Goal: Task Accomplishment & Management: Use online tool/utility

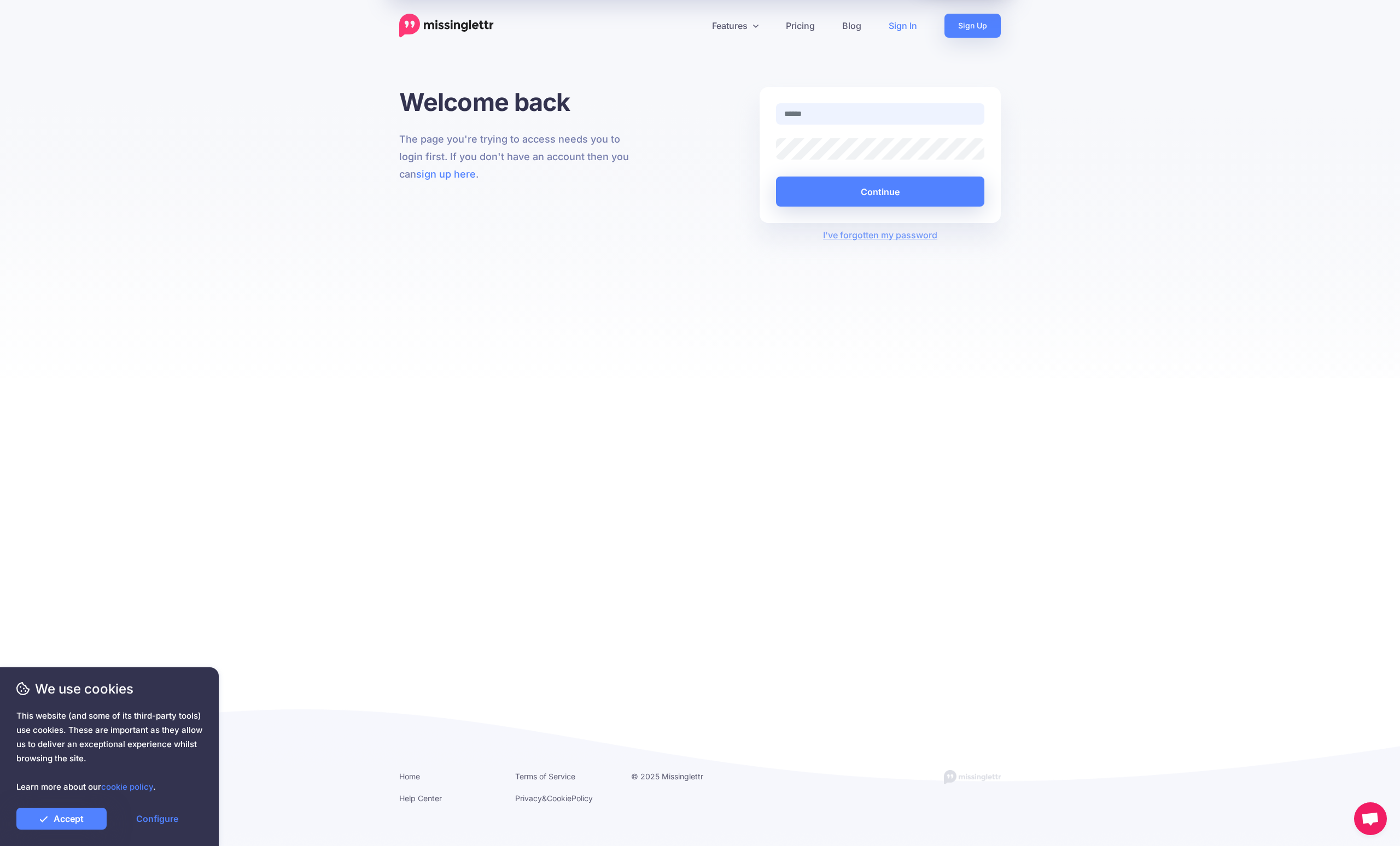
click at [699, 115] on input "text" at bounding box center [880, 114] width 208 height 22
paste input "**********"
type input "**********"
click at [699, 188] on button "Continue" at bounding box center [880, 191] width 208 height 30
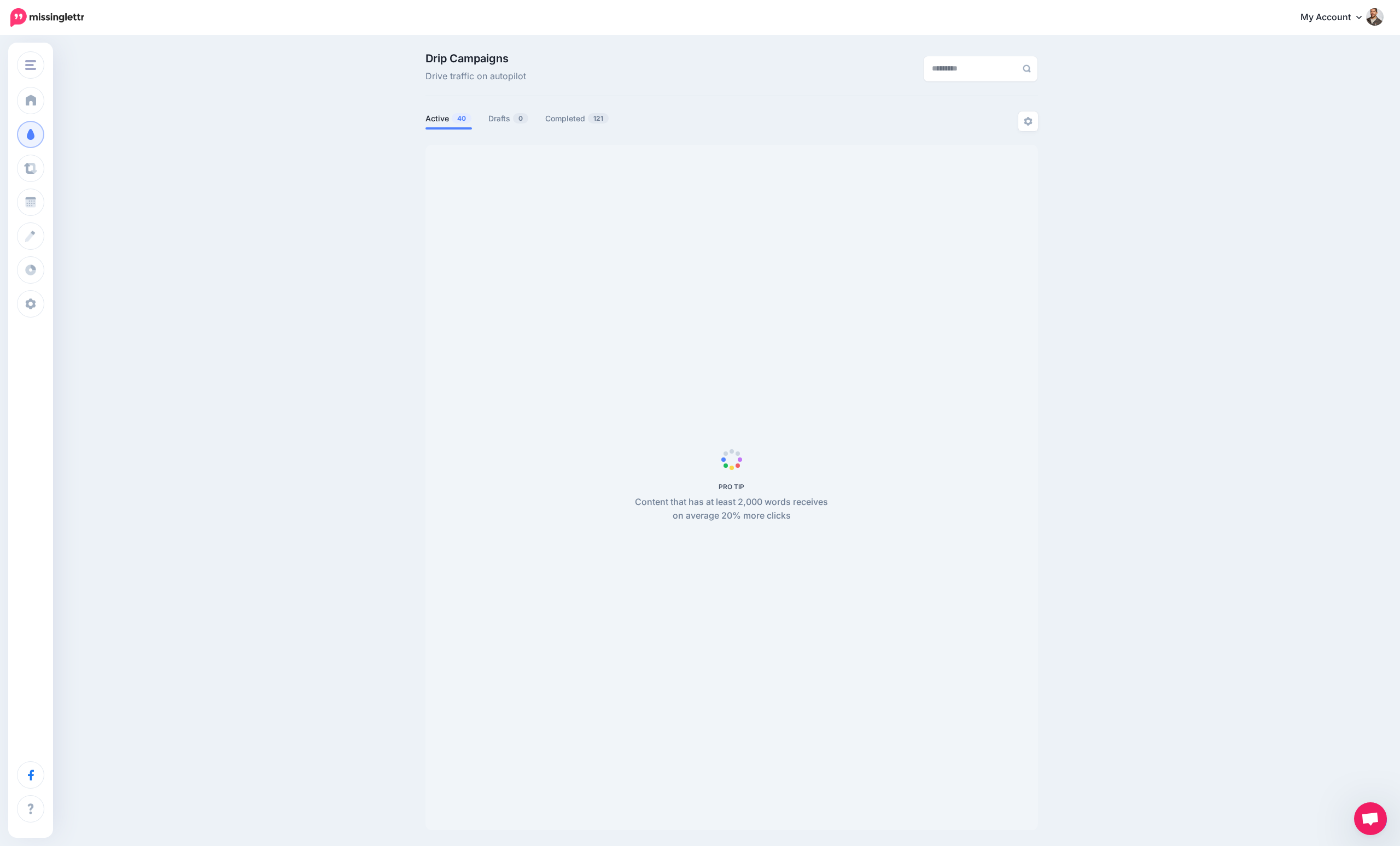
scroll to position [34, 0]
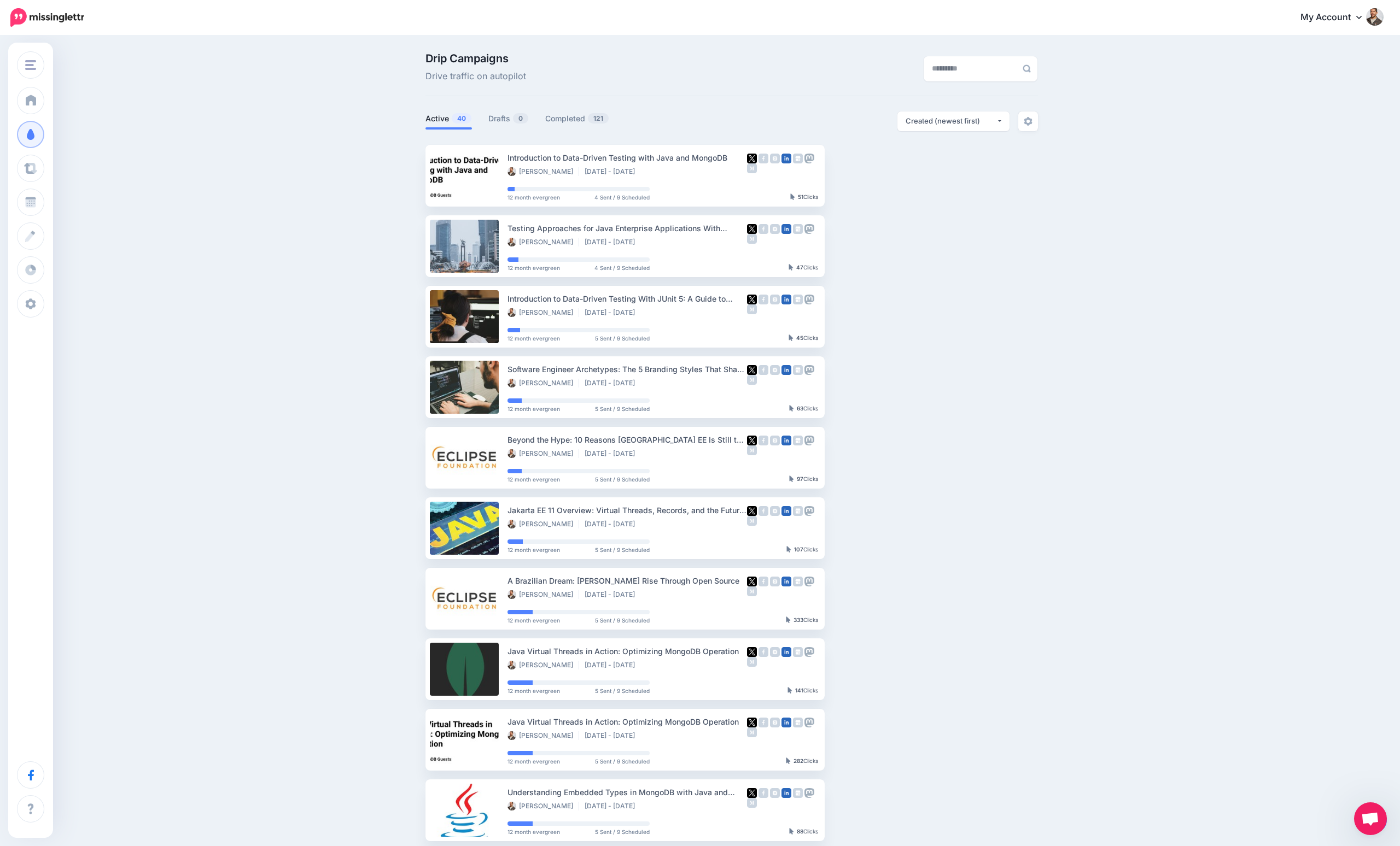
click at [1362, 817] on span "Open chat" at bounding box center [1370, 820] width 18 height 16
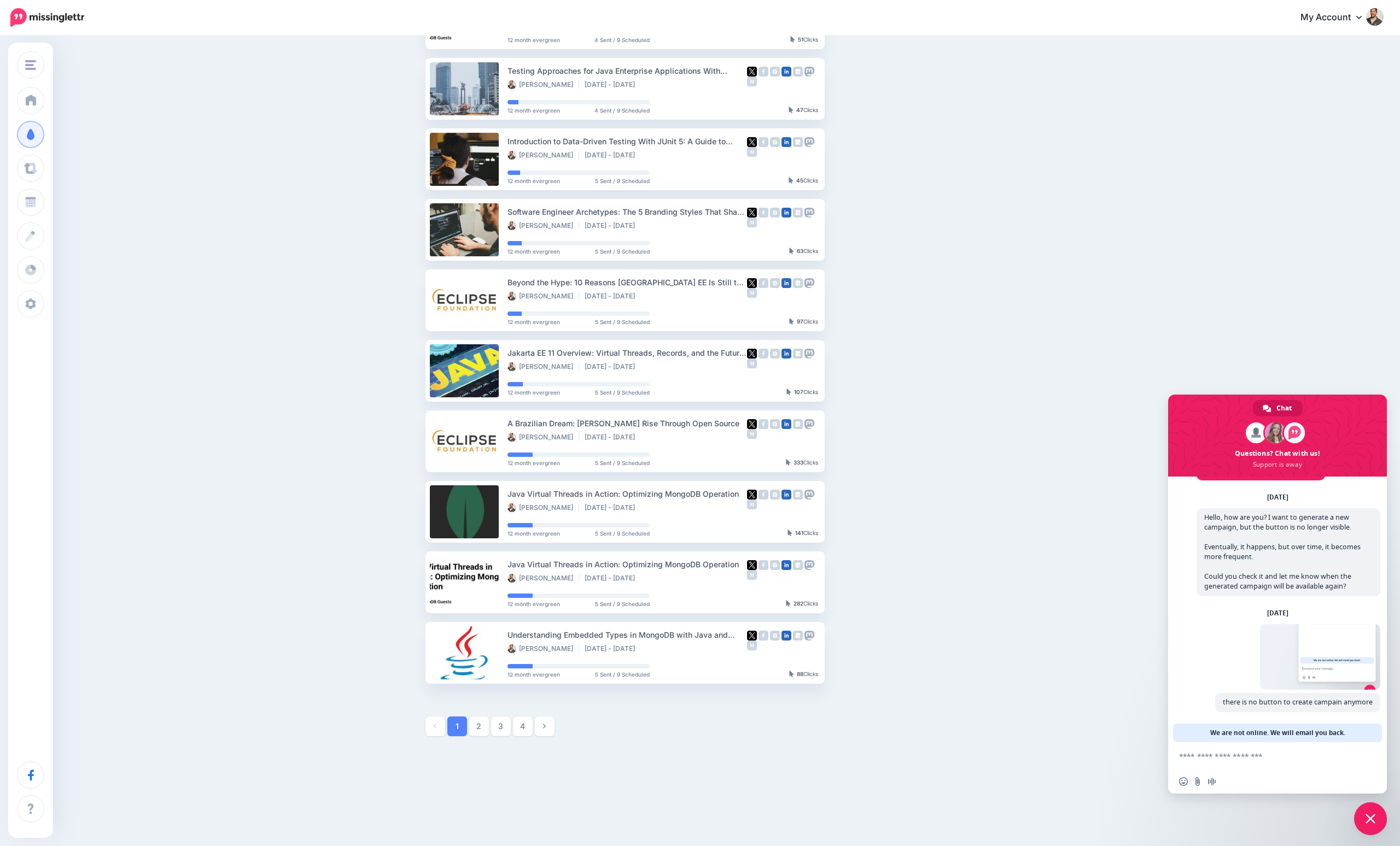
scroll to position [157, 0]
click at [1359, 810] on span "Close chat" at bounding box center [1371, 818] width 33 height 33
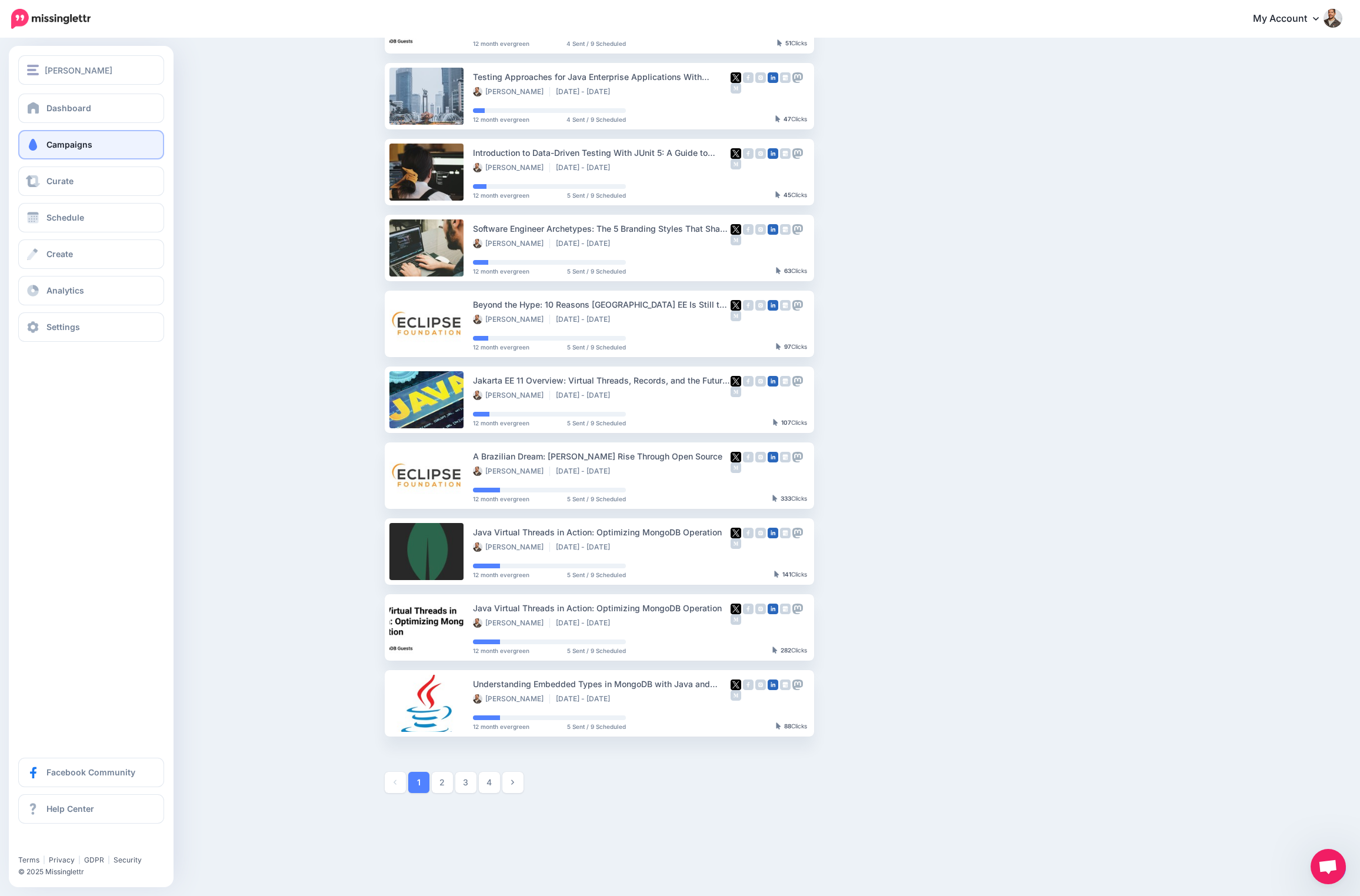
scroll to position [172, 0]
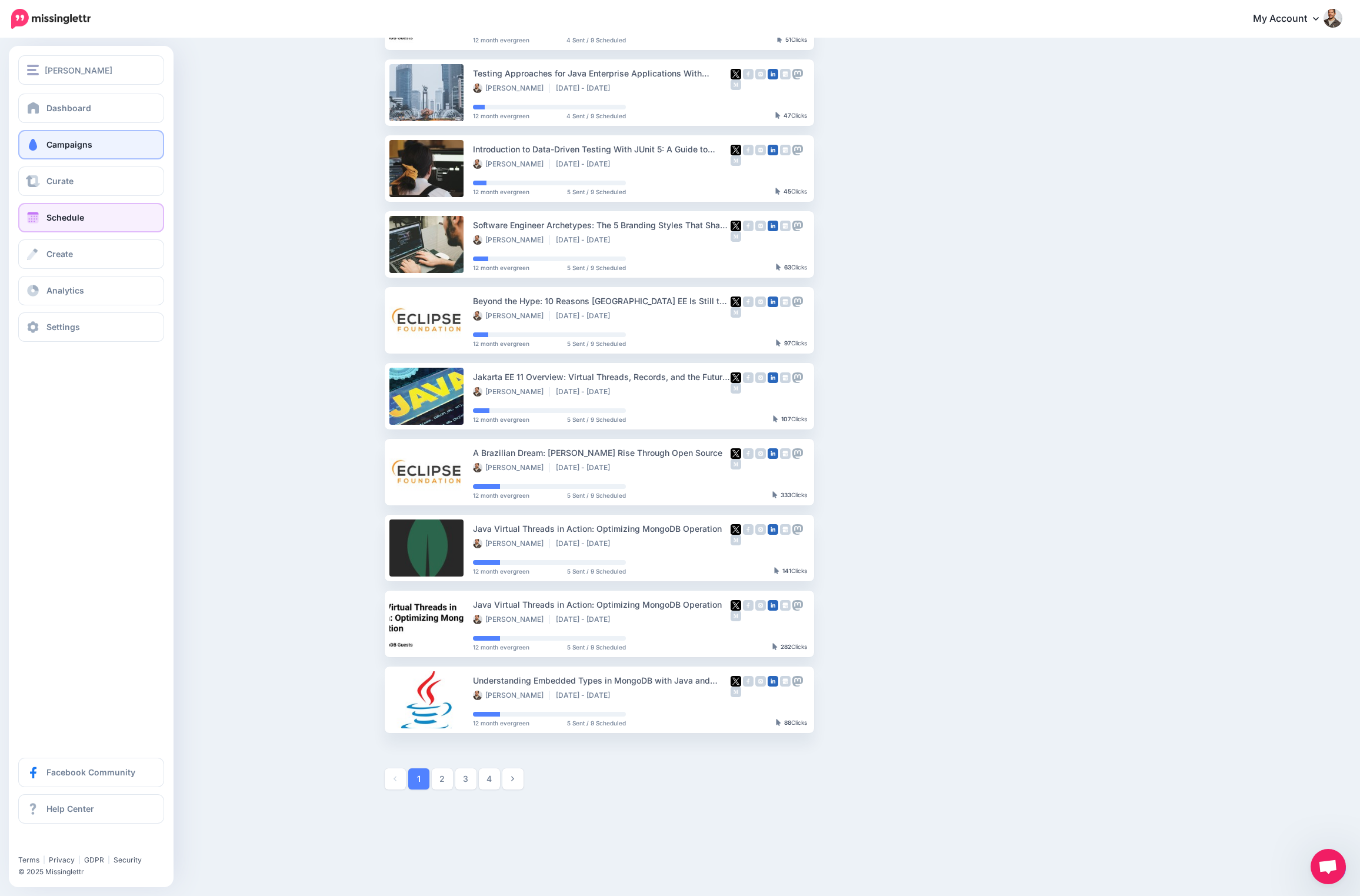
click at [74, 222] on span "Schedule" at bounding box center [65, 217] width 37 height 10
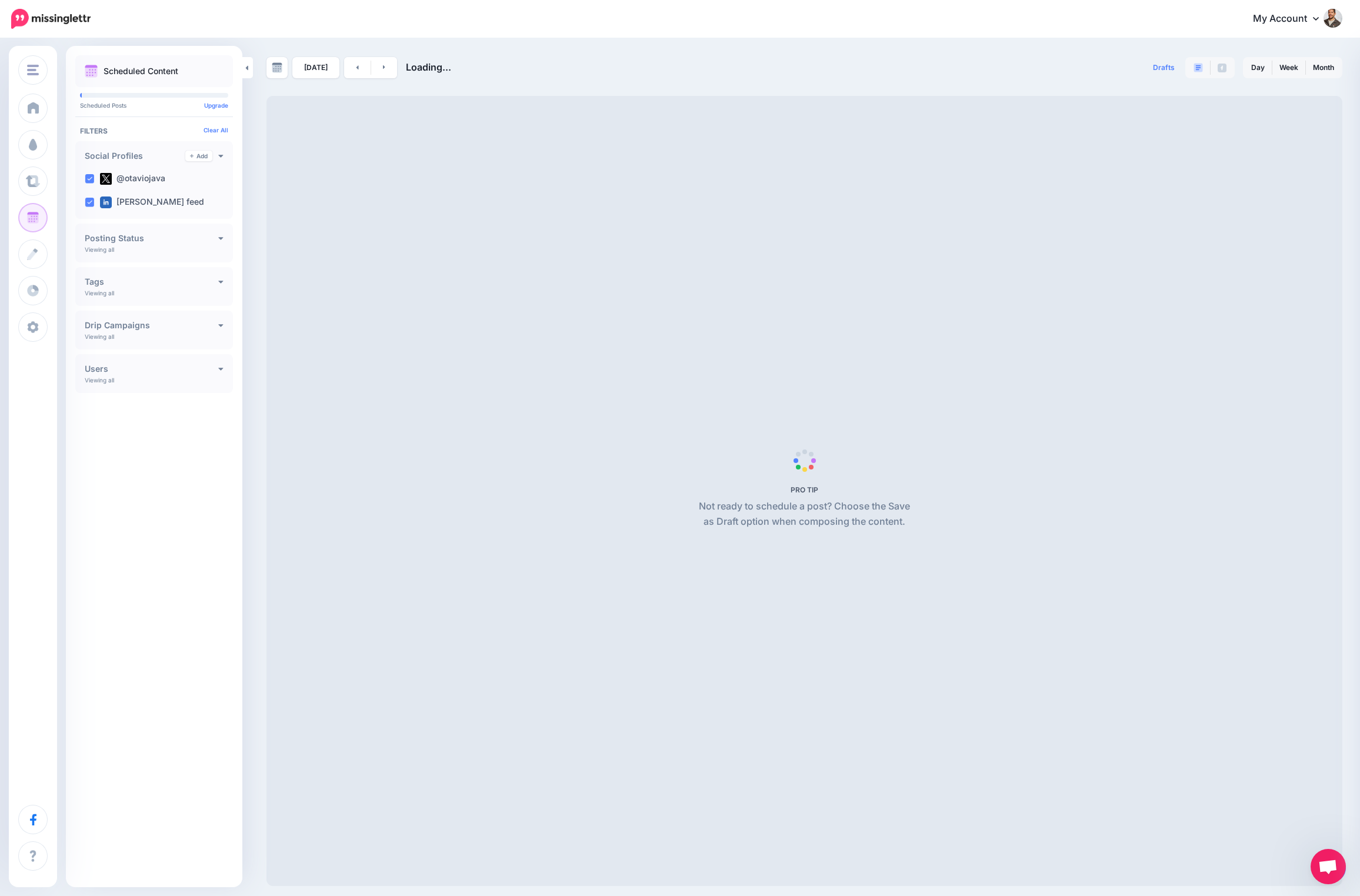
scroll to position [37, 0]
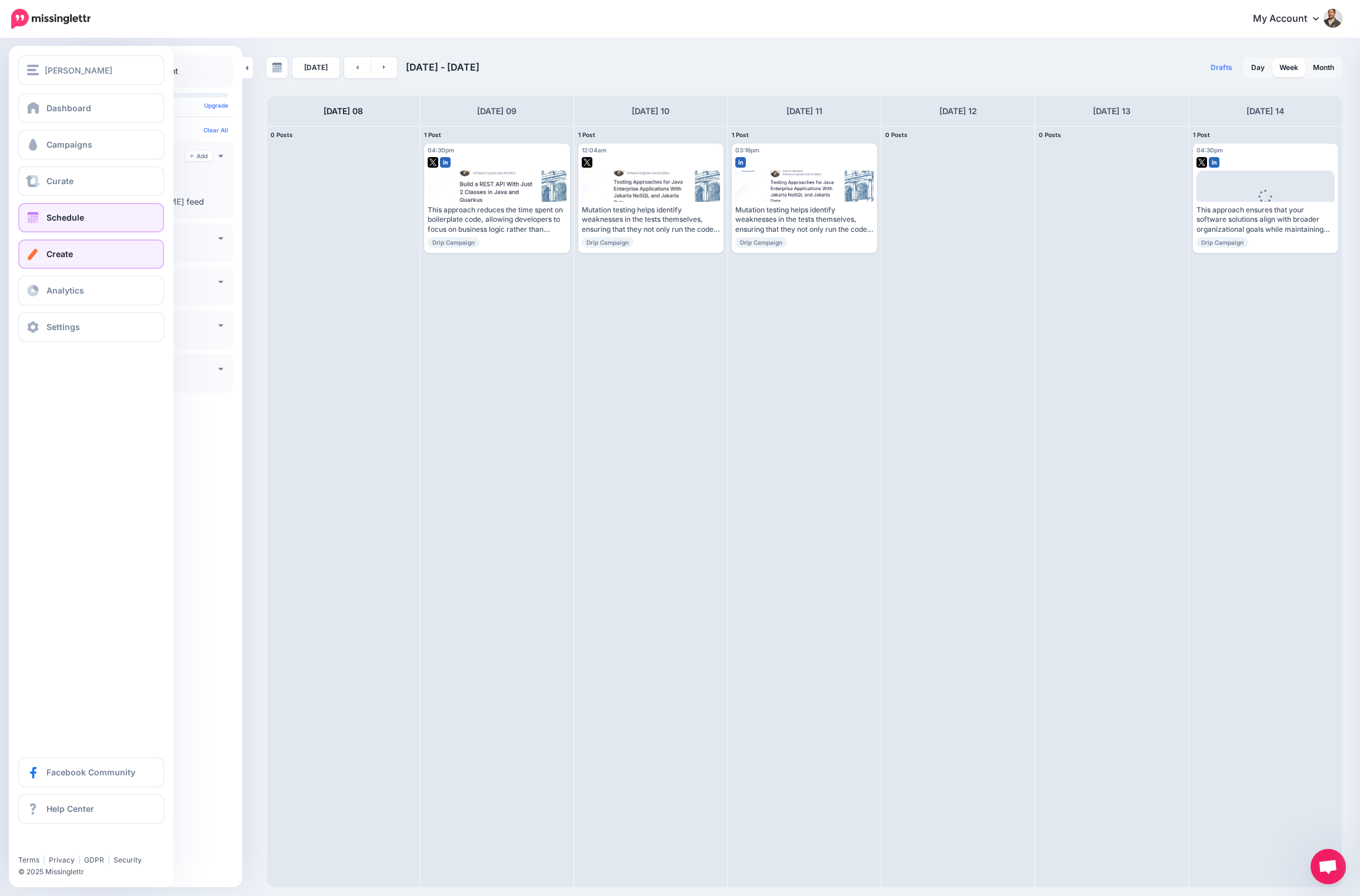
click at [46, 250] on link "Create" at bounding box center [91, 254] width 146 height 30
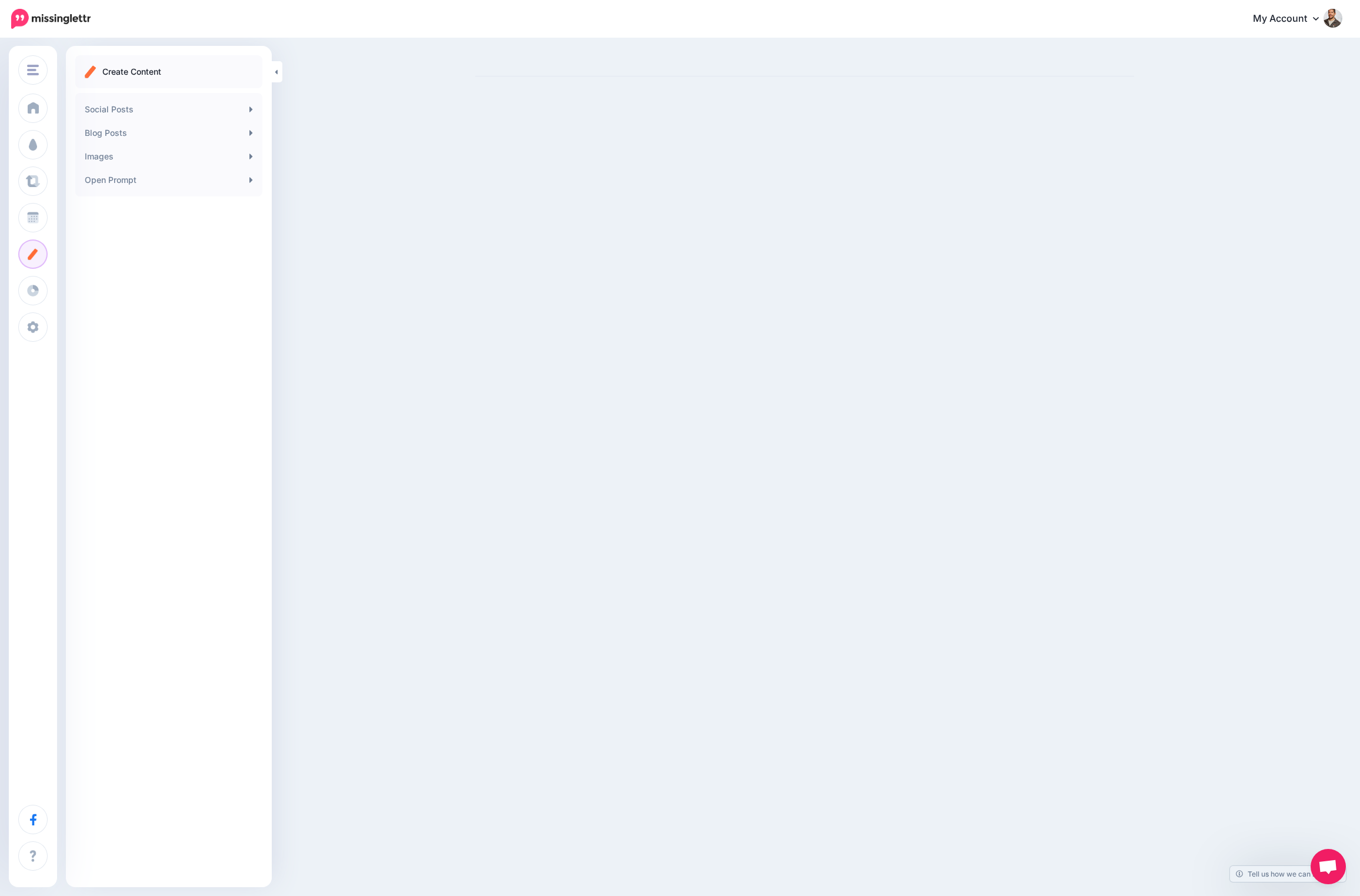
scroll to position [37, 0]
